Goal: Navigation & Orientation: Understand site structure

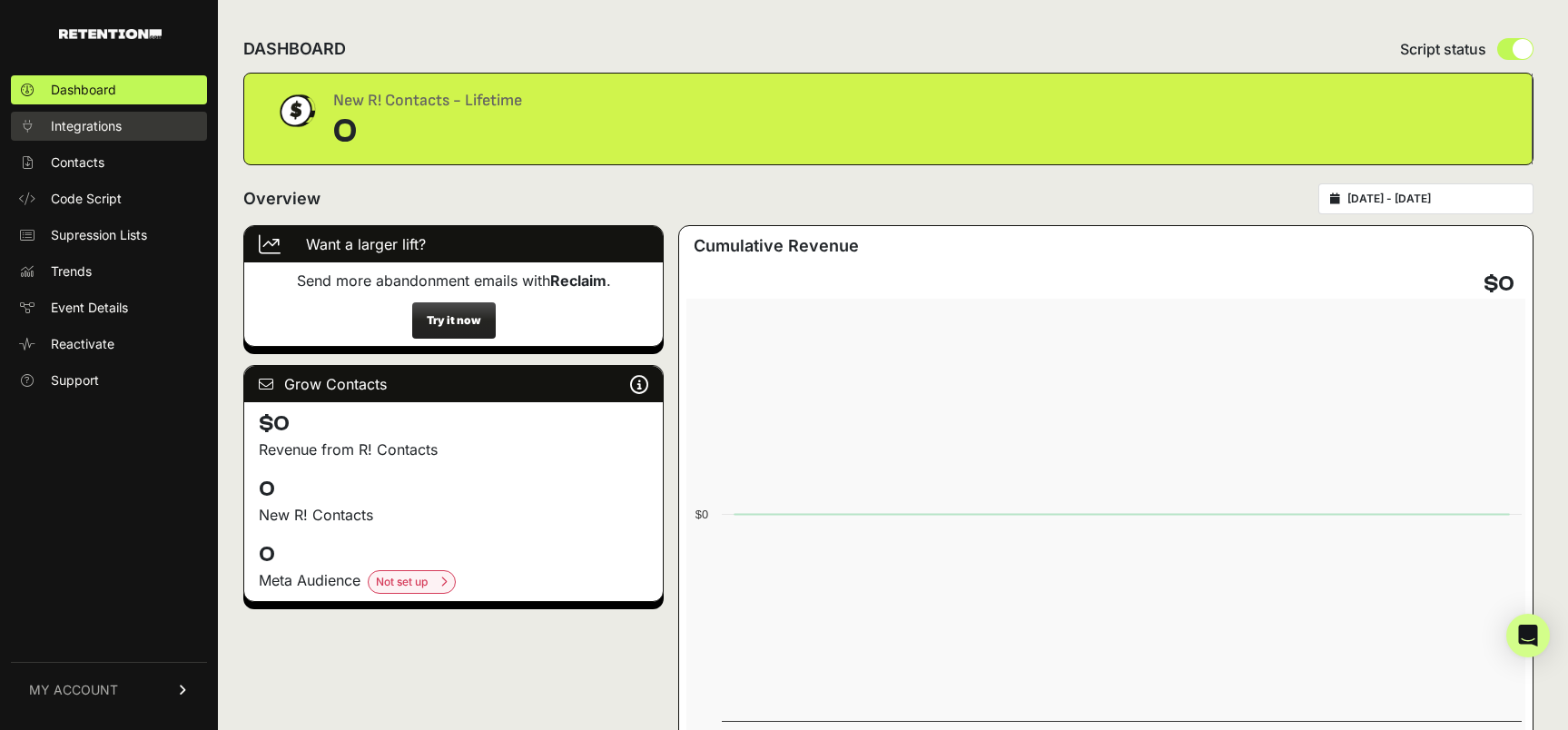
click at [98, 139] on link "Integrations" at bounding box center [109, 125] width 196 height 29
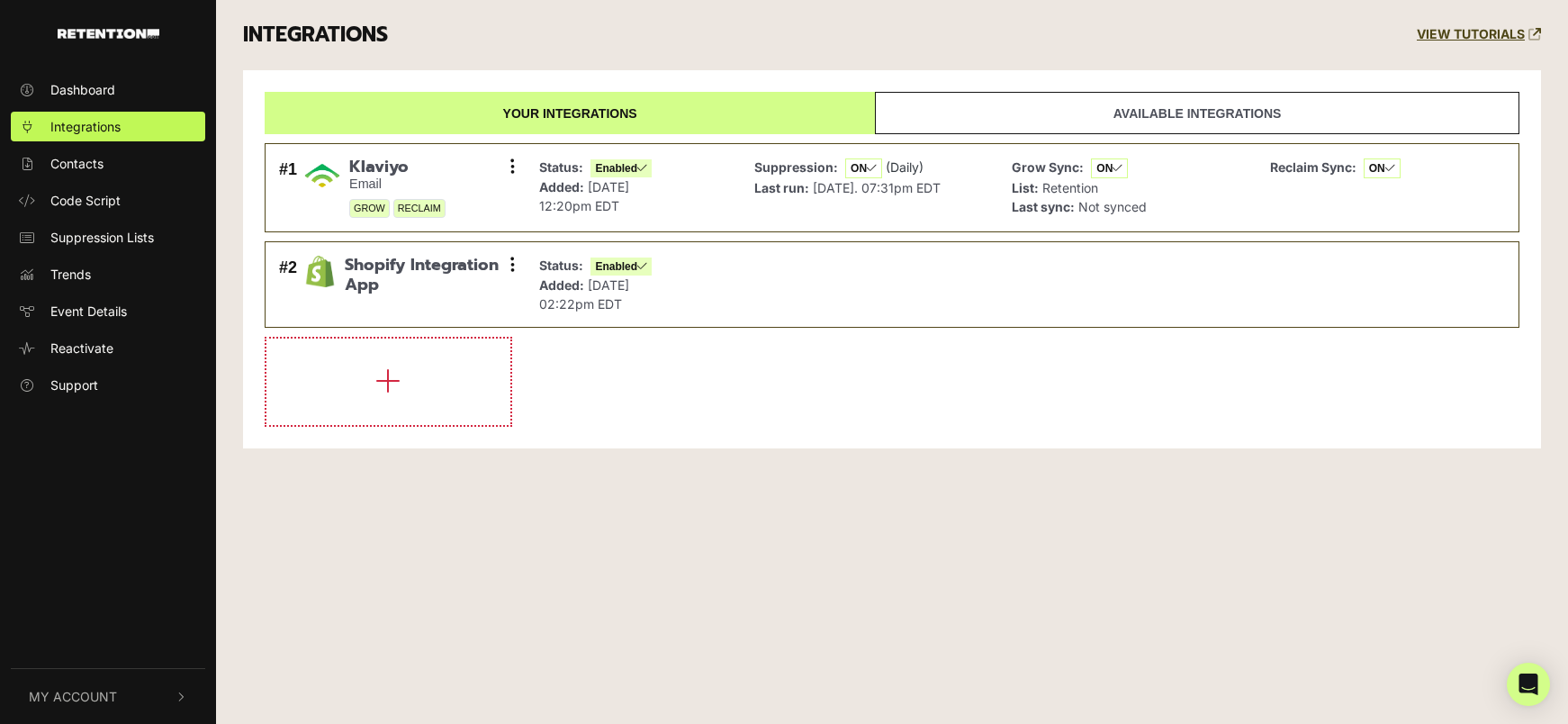
click at [61, 179] on ul "Dashboard Integrations Contacts Code Script Suppression Lists Trends Event Deta…" at bounding box center [107, 237] width 216 height 325
click at [85, 161] on span "Contacts" at bounding box center [76, 163] width 53 height 19
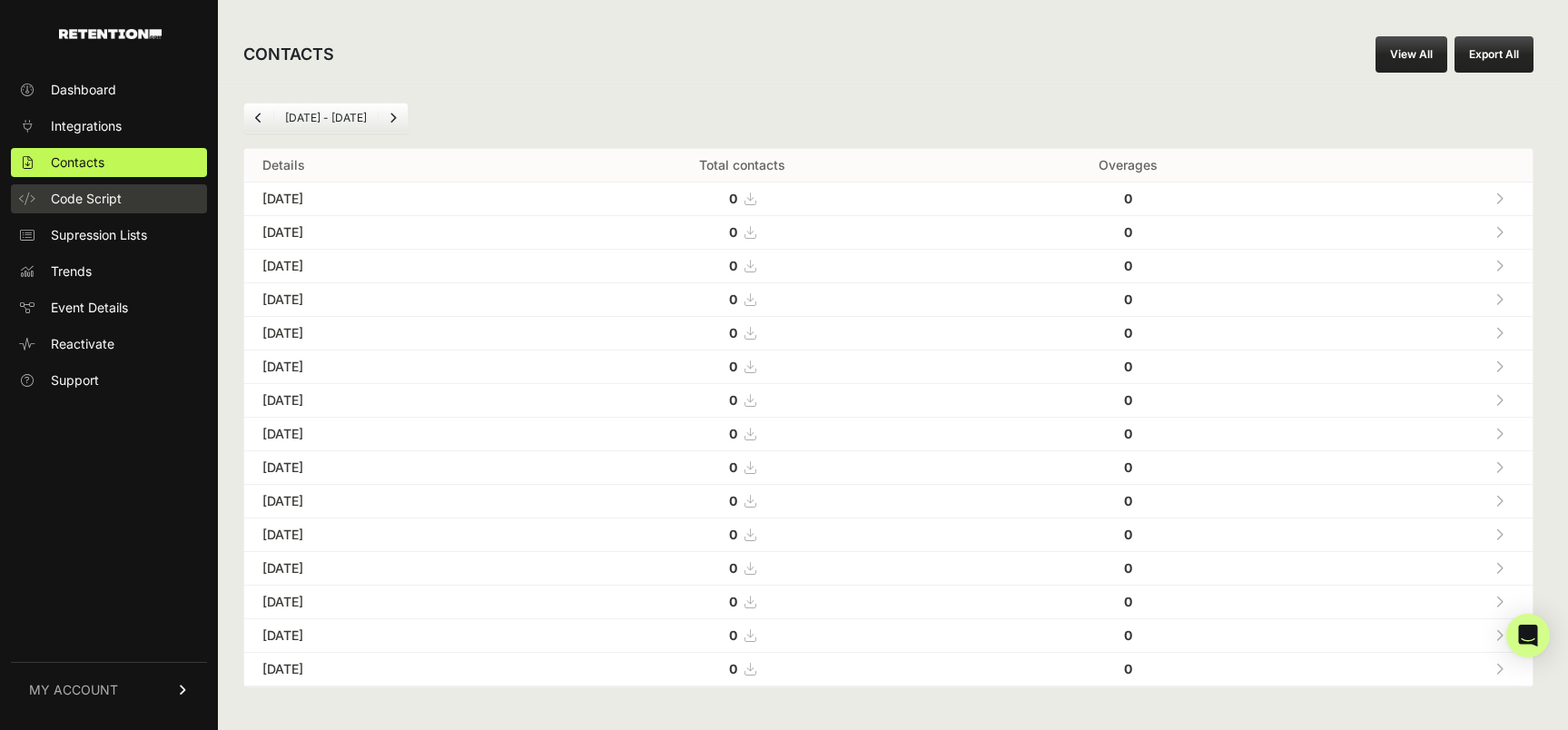
click at [93, 202] on span "Code Script" at bounding box center [86, 198] width 71 height 18
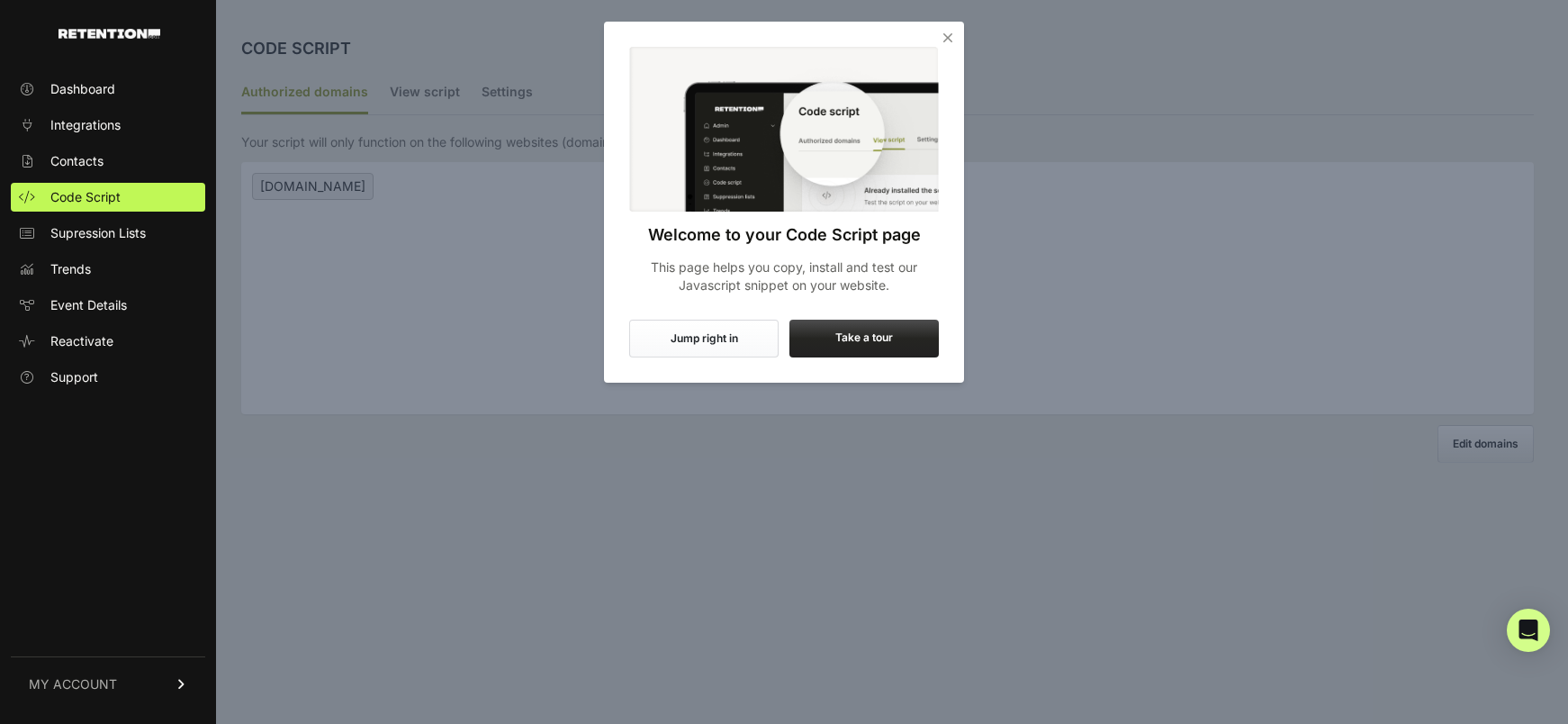
click at [940, 43] on icon "Close" at bounding box center [947, 37] width 18 height 18
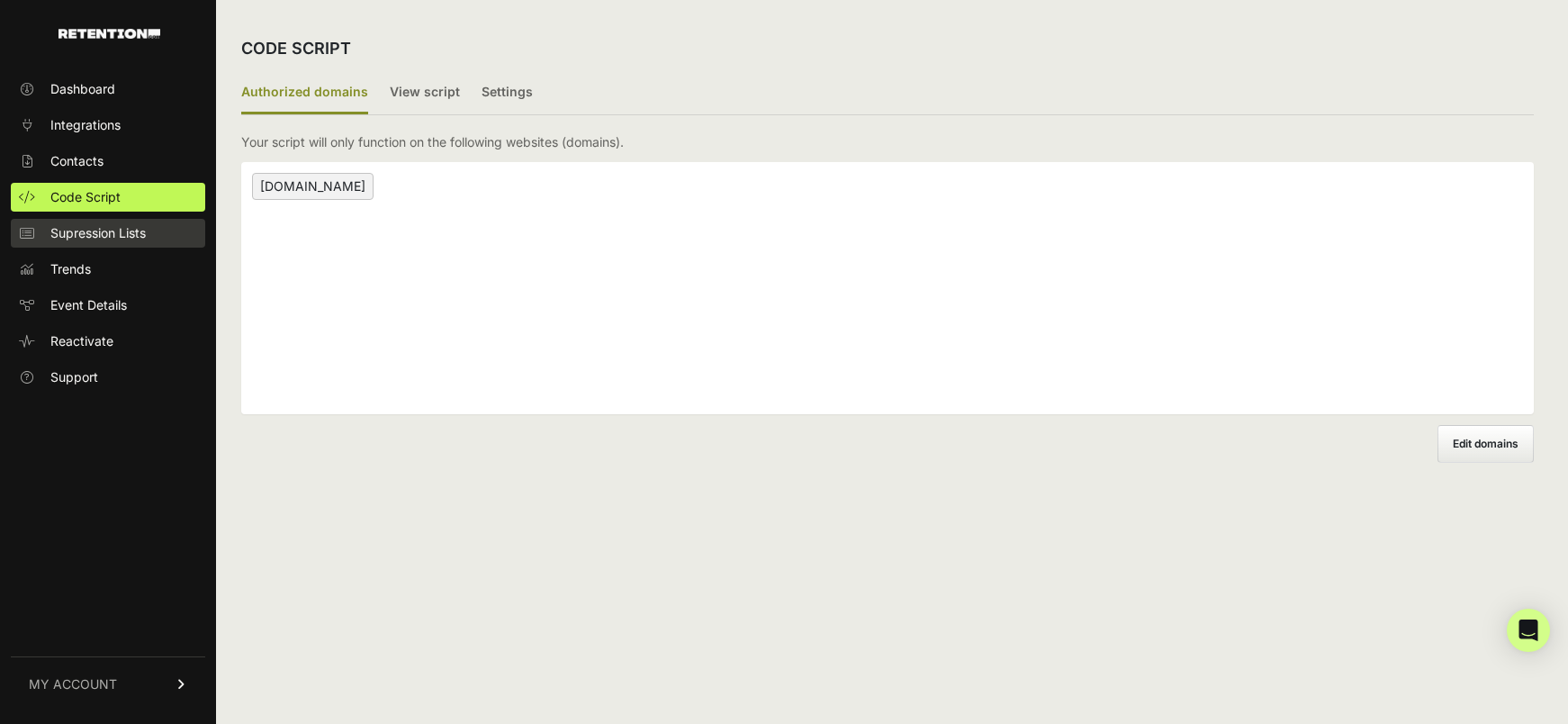
click at [125, 235] on span "Supression Lists" at bounding box center [97, 233] width 95 height 18
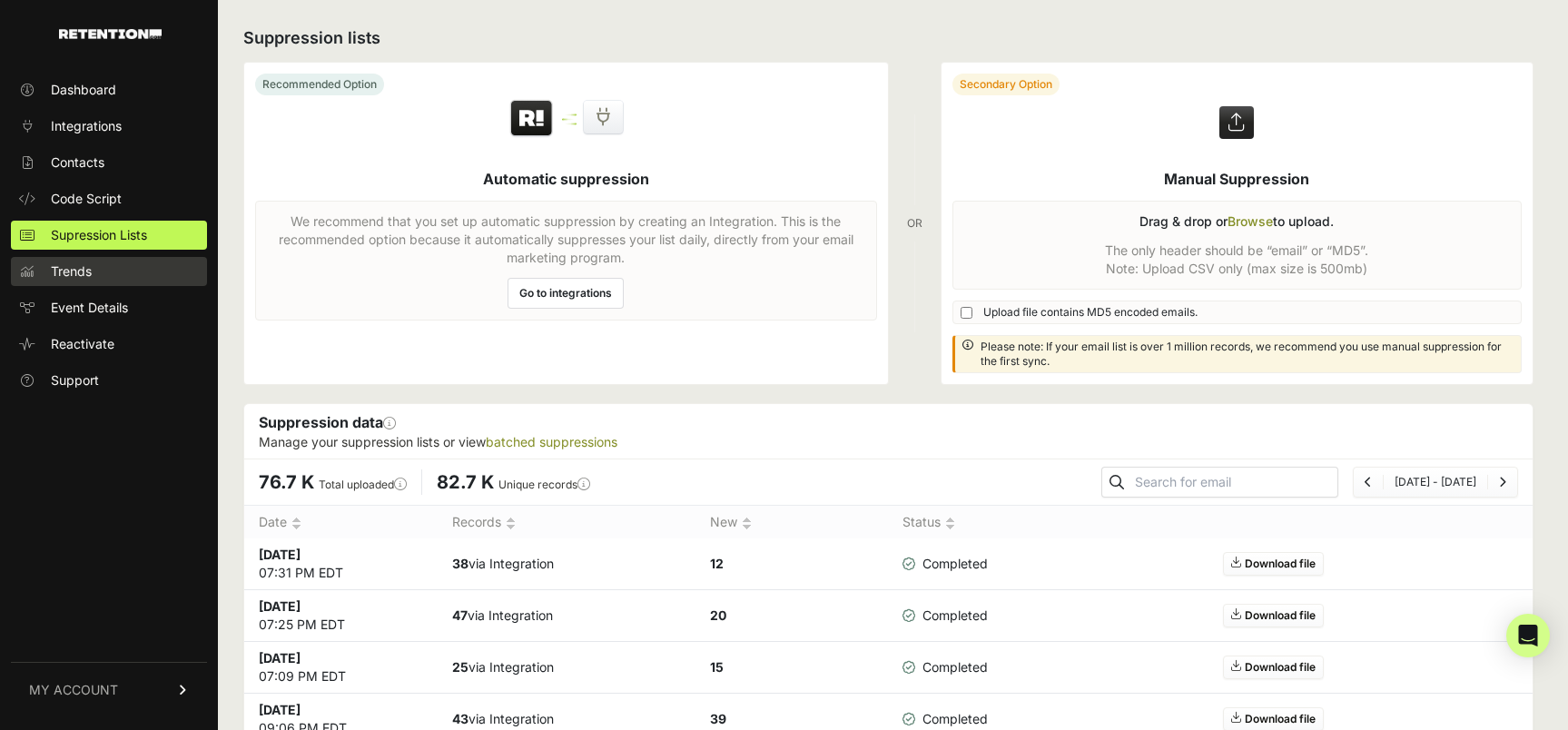
click at [75, 276] on span "Trends" at bounding box center [71, 271] width 41 height 18
